Goal: Find specific page/section: Find specific page/section

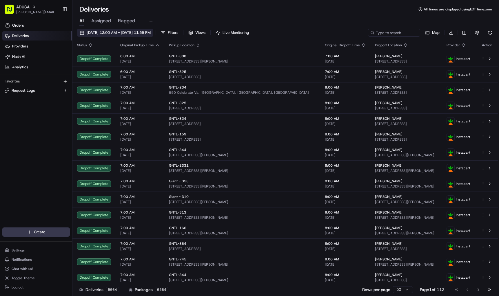
click at [117, 31] on span "[DATE] 12:00 AM - [DATE] 11:59 PM" at bounding box center [119, 32] width 64 height 5
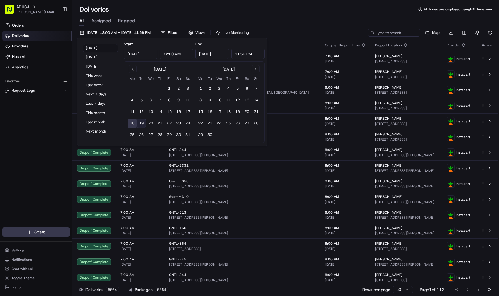
click at [144, 124] on button "19" at bounding box center [141, 123] width 9 height 9
type input "[DATE]"
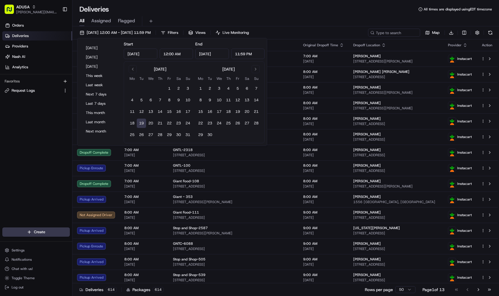
click at [173, 12] on div "Deliveries All times are displayed using EDT timezone" at bounding box center [285, 9] width 426 height 9
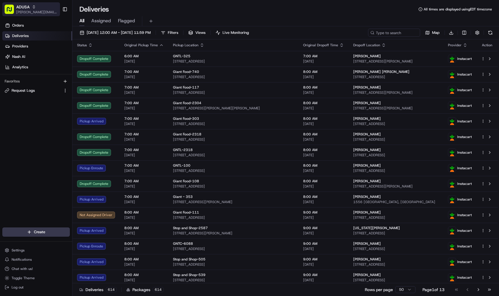
click at [34, 6] on icon "button" at bounding box center [34, 6] width 2 height 1
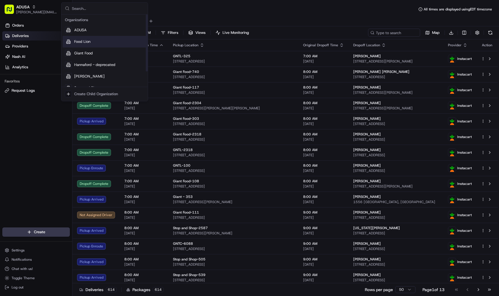
click at [79, 41] on span "Food Lion" at bounding box center [82, 41] width 16 height 5
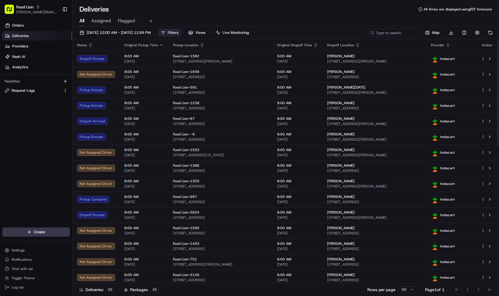
click at [178, 31] on span "Filters" at bounding box center [173, 32] width 10 height 5
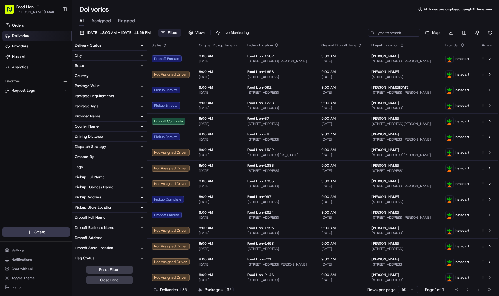
click at [143, 44] on icon "button" at bounding box center [142, 45] width 5 height 5
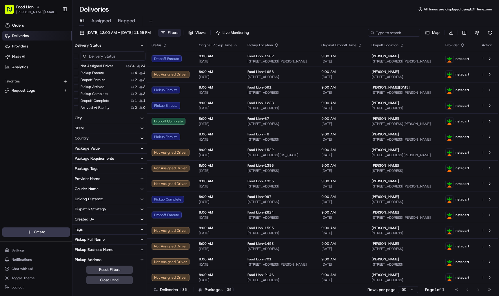
click at [182, 5] on div "Deliveries All times are displayed using EDT timezone" at bounding box center [285, 9] width 426 height 9
click at [142, 177] on icon "button" at bounding box center [142, 179] width 5 height 5
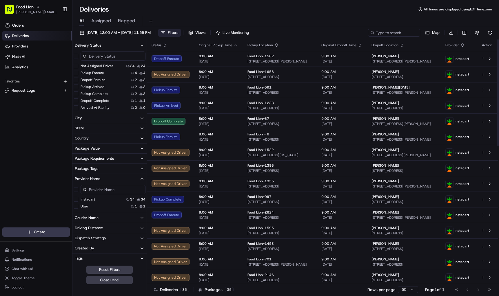
click at [195, 14] on div "All Assigned Flagged" at bounding box center [285, 20] width 426 height 12
click at [23, 26] on span "Orders" at bounding box center [18, 25] width 12 height 5
